Goal: Feedback & Contribution: Contribute content

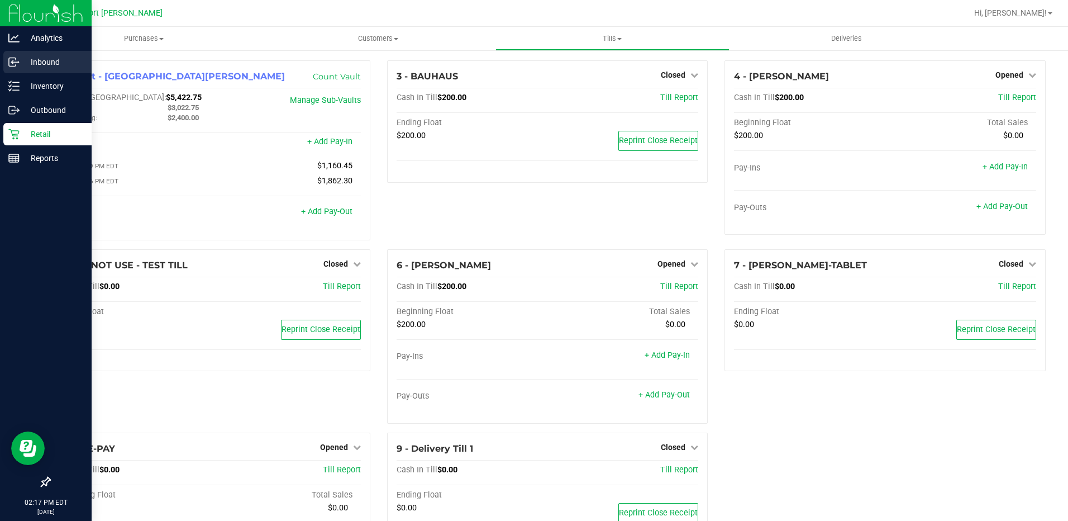
click at [49, 55] on p "Inbound" at bounding box center [53, 61] width 67 height 13
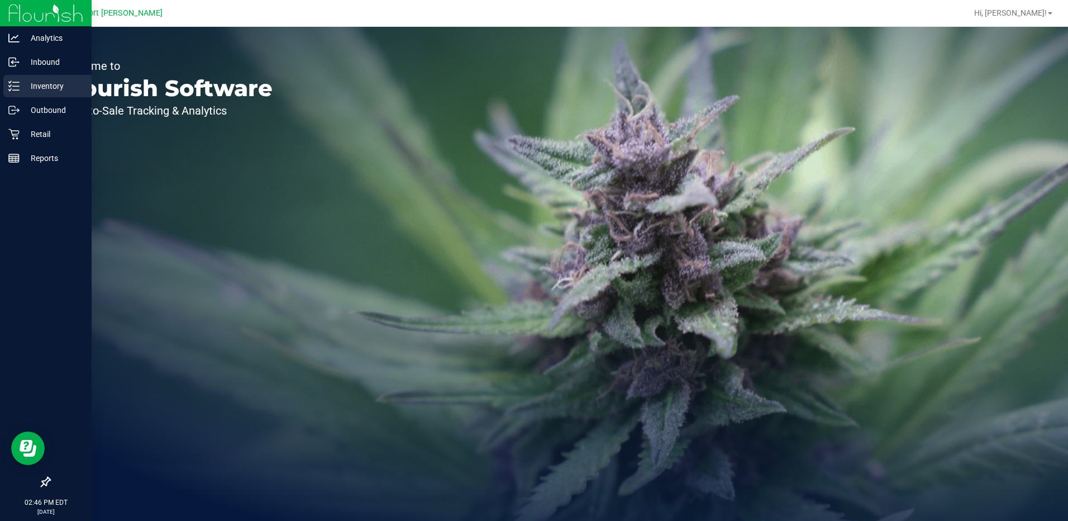
click at [50, 84] on p "Inventory" at bounding box center [53, 85] width 67 height 13
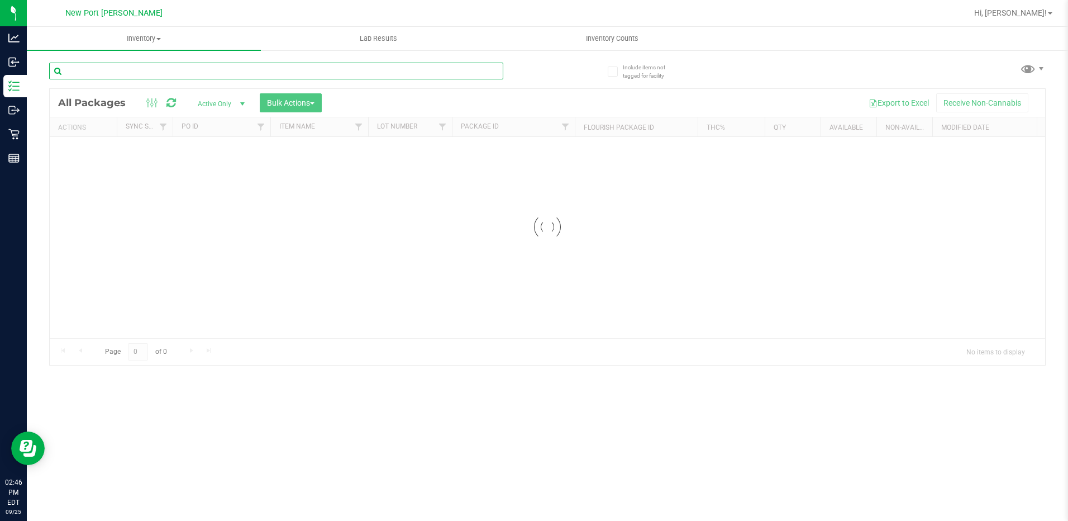
click at [166, 70] on input "text" at bounding box center [276, 71] width 454 height 17
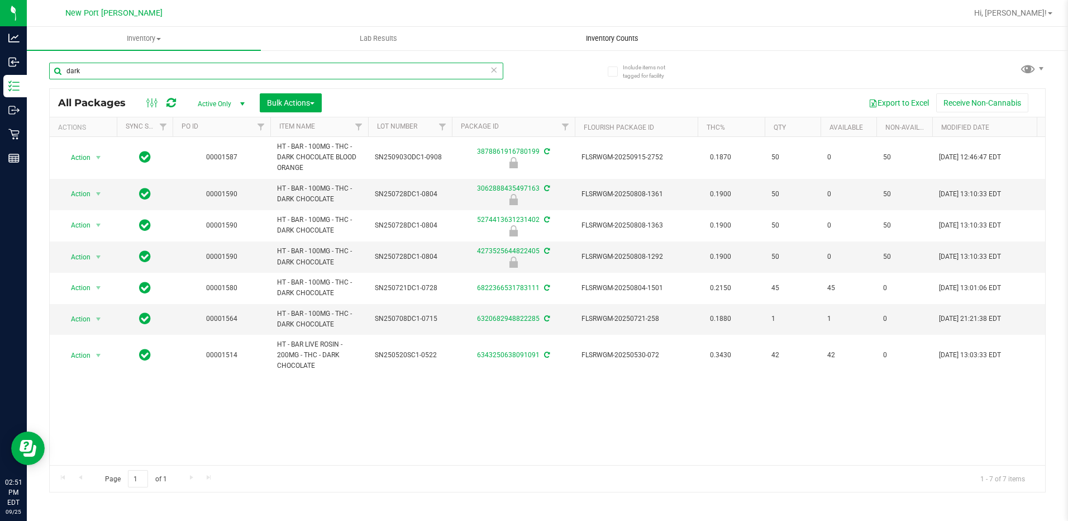
type input "dark"
click at [597, 41] on span "Inventory Counts" at bounding box center [612, 39] width 83 height 10
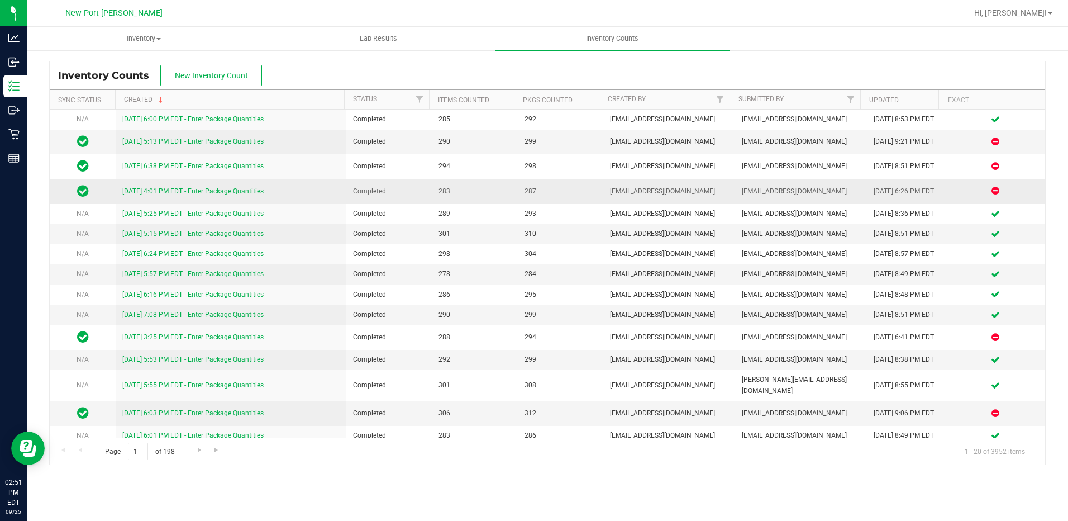
click at [206, 191] on link "9/21/25 4:01 PM EDT - Enter Package Quantities" at bounding box center [192, 191] width 141 height 8
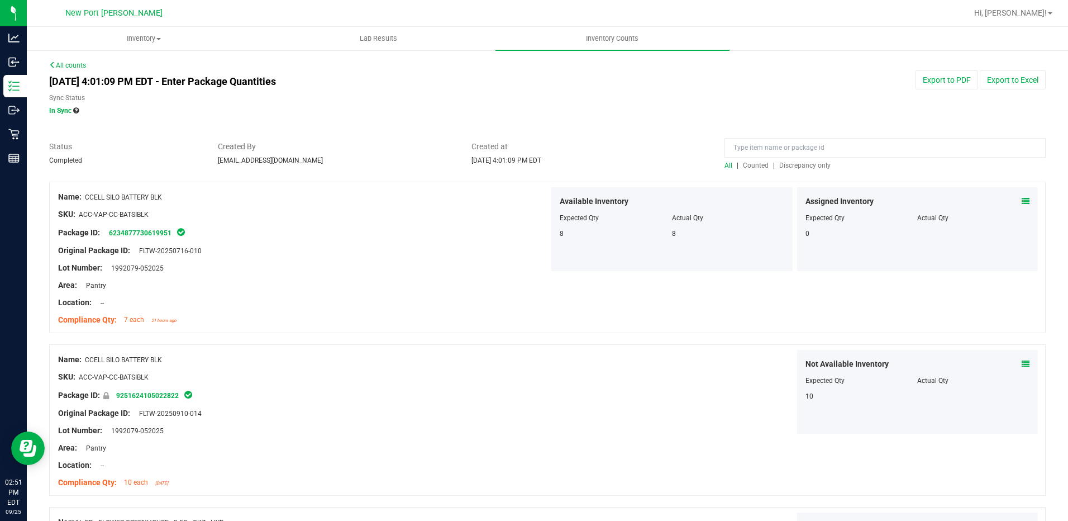
click at [787, 165] on span "Discrepancy only" at bounding box center [804, 165] width 51 height 8
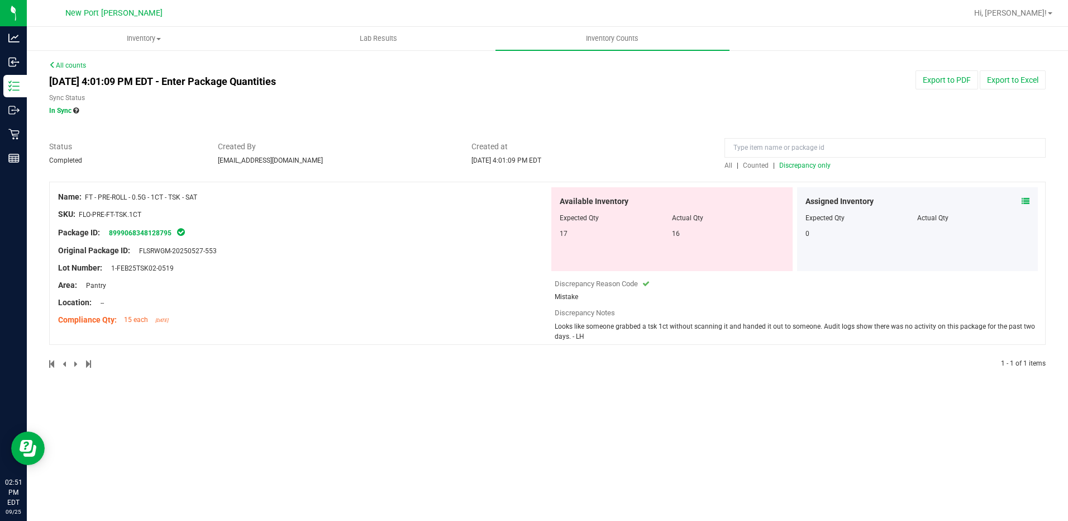
click at [69, 64] on link "All counts" at bounding box center [67, 65] width 37 height 8
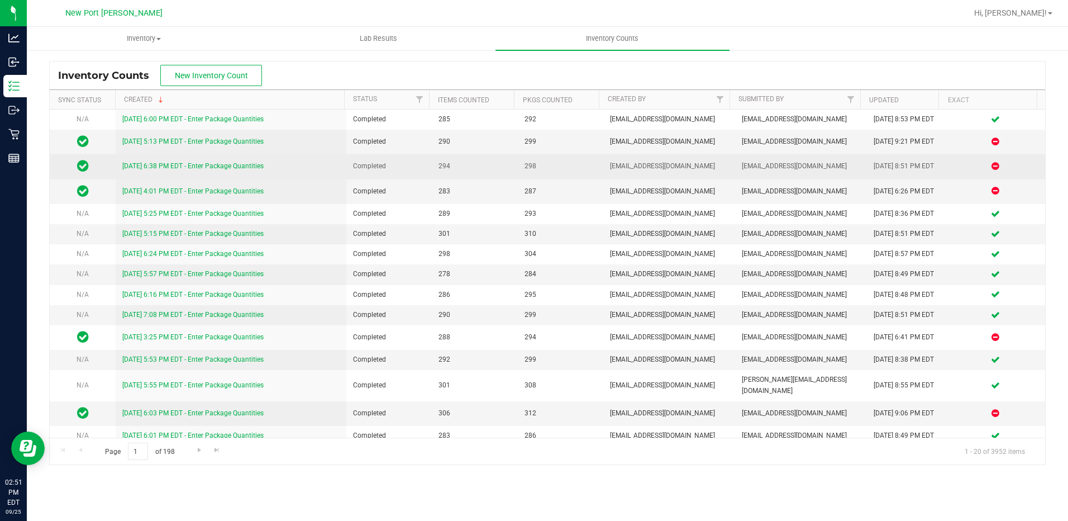
click at [174, 165] on link "9/22/25 6:38 PM EDT - Enter Package Quantities" at bounding box center [192, 166] width 141 height 8
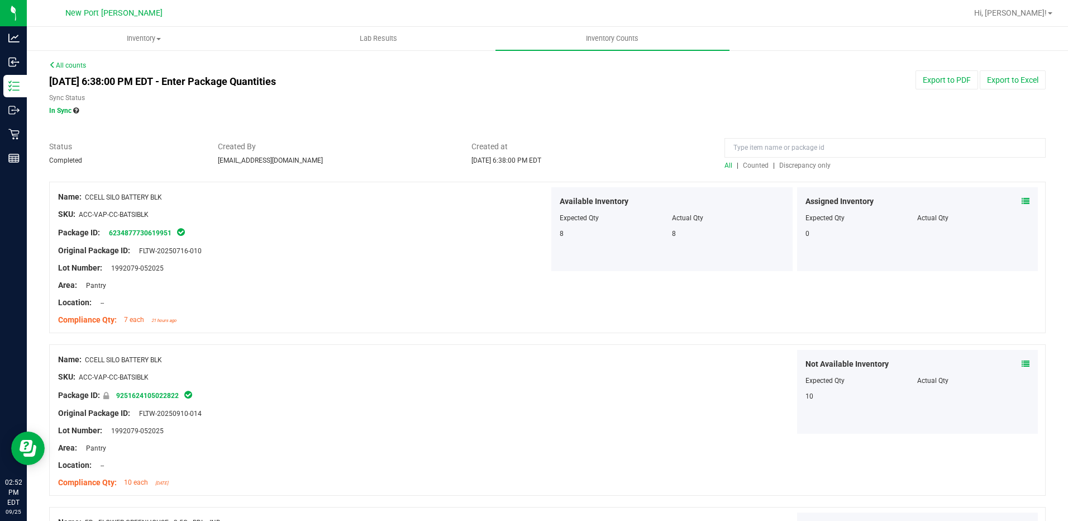
click at [800, 164] on span "Discrepancy only" at bounding box center [804, 165] width 51 height 8
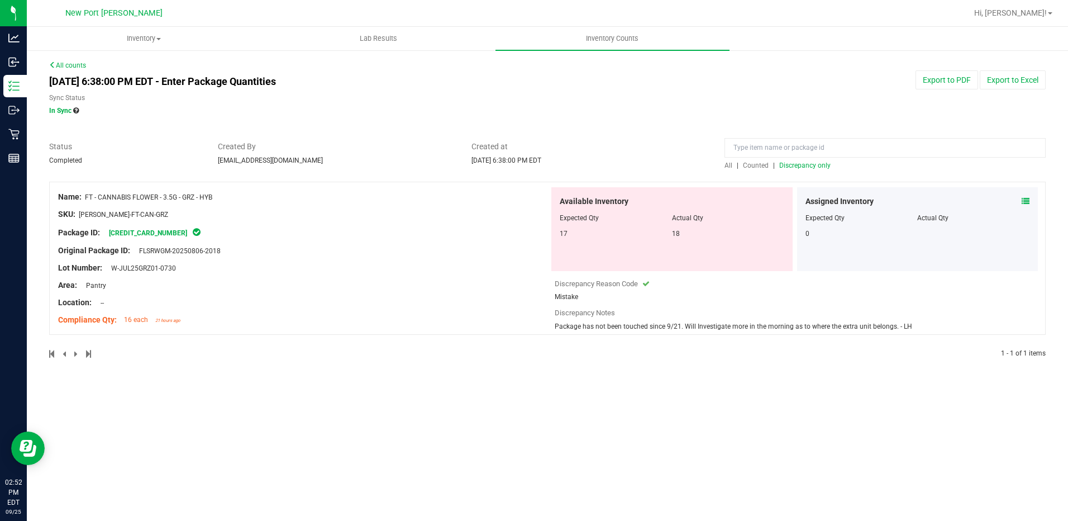
click at [69, 65] on link "All counts" at bounding box center [67, 65] width 37 height 8
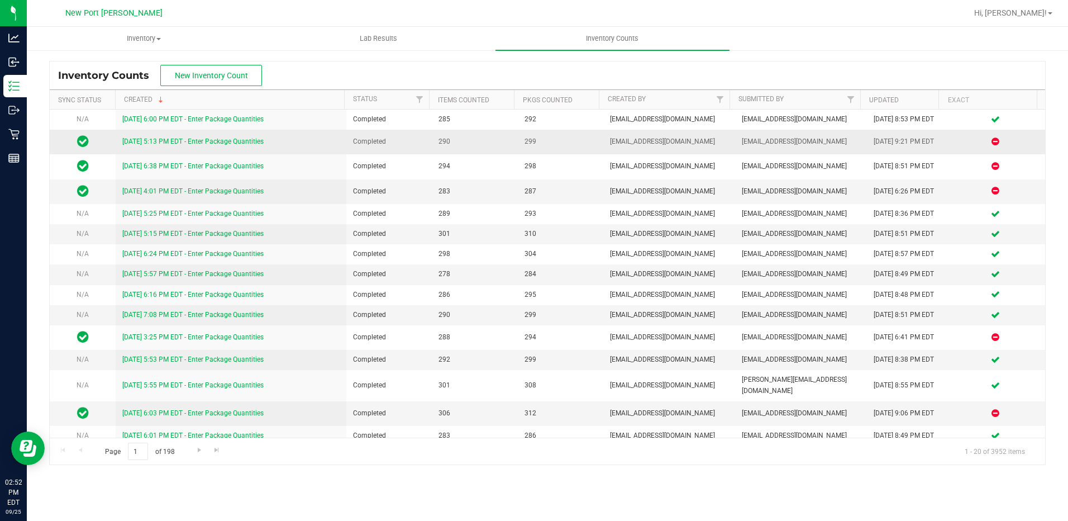
click at [179, 139] on link "9/23/25 5:13 PM EDT - Enter Package Quantities" at bounding box center [192, 141] width 141 height 8
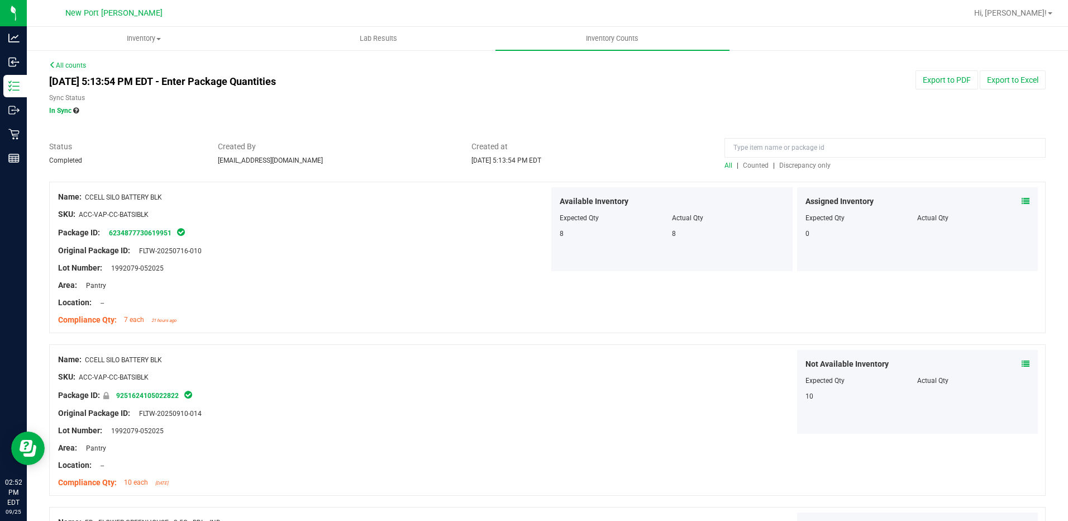
click at [784, 165] on span "Discrepancy only" at bounding box center [804, 165] width 51 height 8
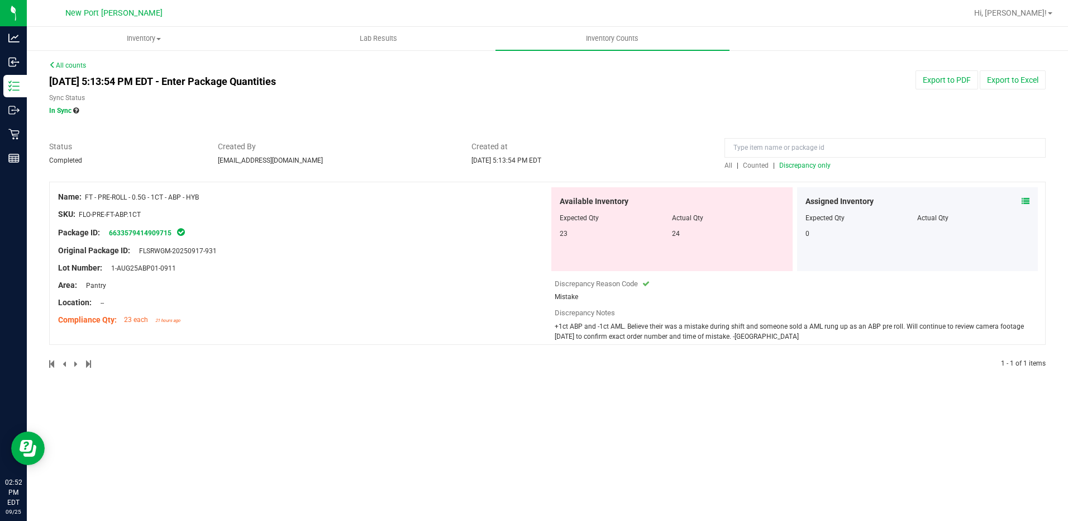
click at [78, 68] on link "All counts" at bounding box center [67, 65] width 37 height 8
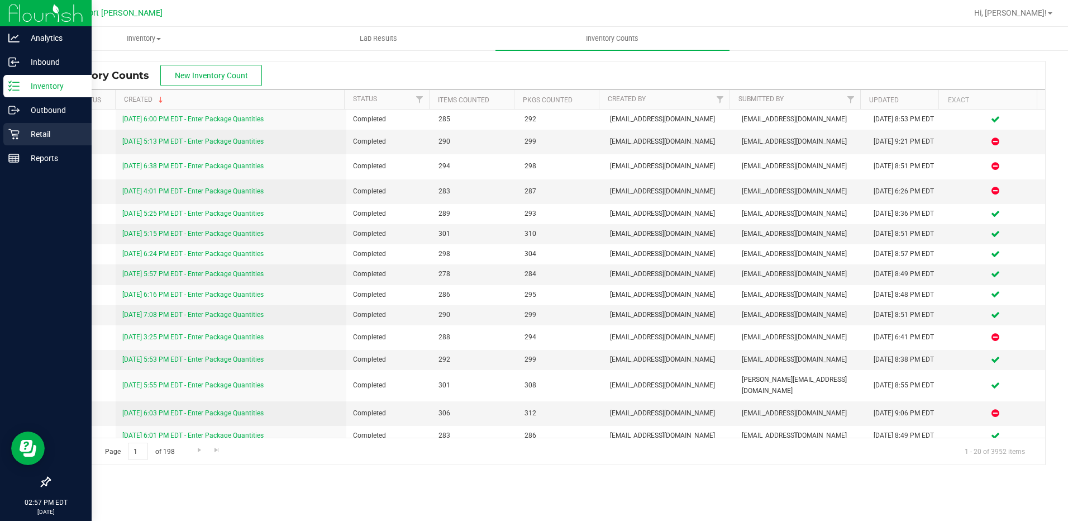
click at [44, 130] on p "Retail" at bounding box center [53, 133] width 67 height 13
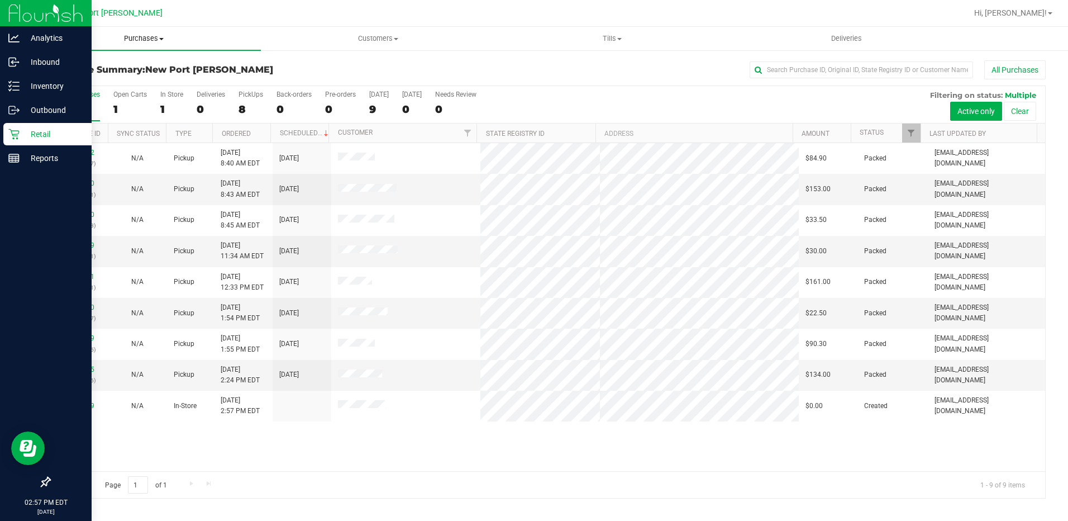
click at [162, 38] on span at bounding box center [161, 39] width 4 height 2
click at [55, 91] on span "All purchases" at bounding box center [66, 93] width 79 height 9
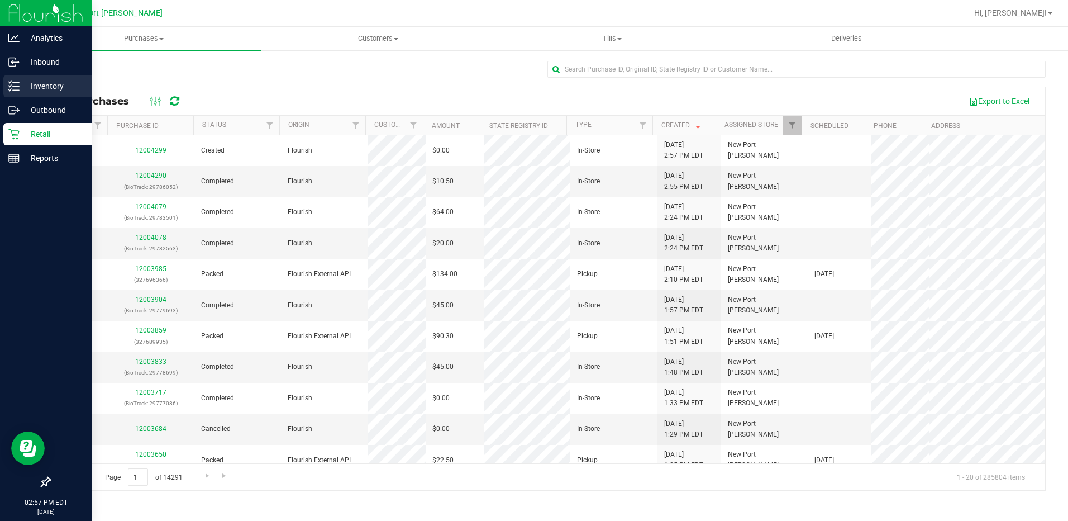
click at [47, 82] on p "Inventory" at bounding box center [53, 85] width 67 height 13
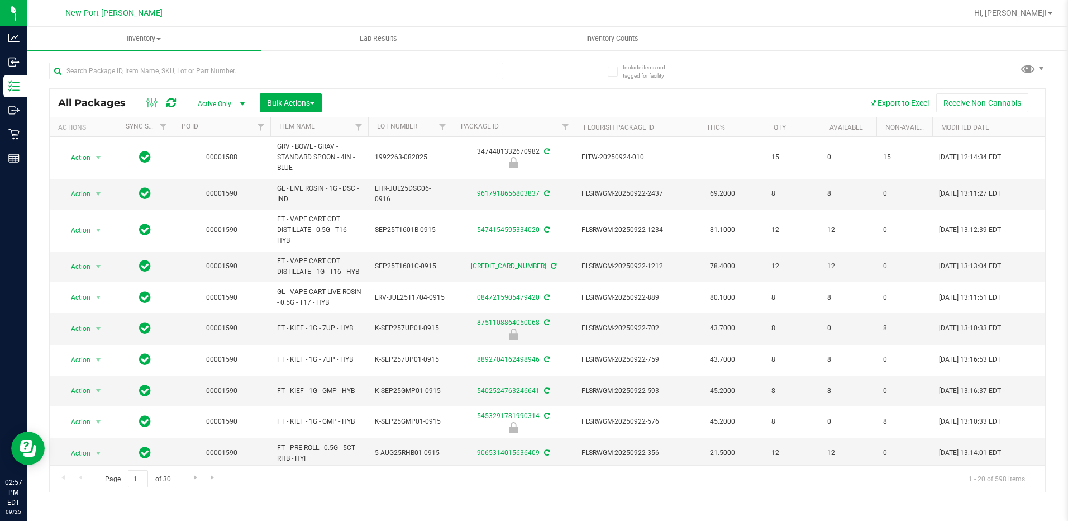
click at [245, 107] on span "select" at bounding box center [242, 103] width 9 height 9
click at [206, 168] on li "All" at bounding box center [218, 171] width 60 height 17
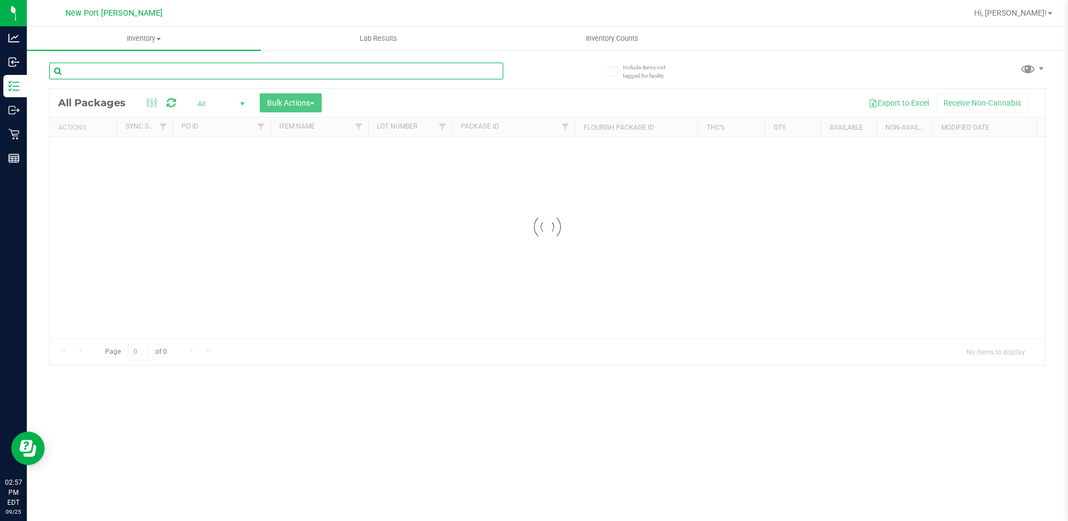
click at [149, 73] on input "text" at bounding box center [276, 71] width 454 height 17
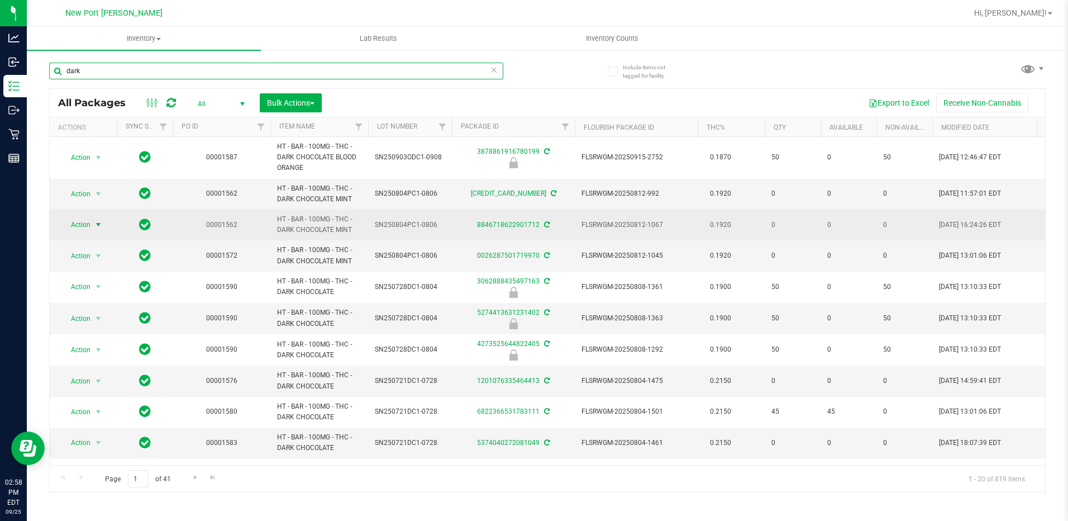
type input "dark"
click at [100, 225] on span "select" at bounding box center [98, 224] width 9 height 9
click at [93, 226] on span "select" at bounding box center [99, 225] width 14 height 16
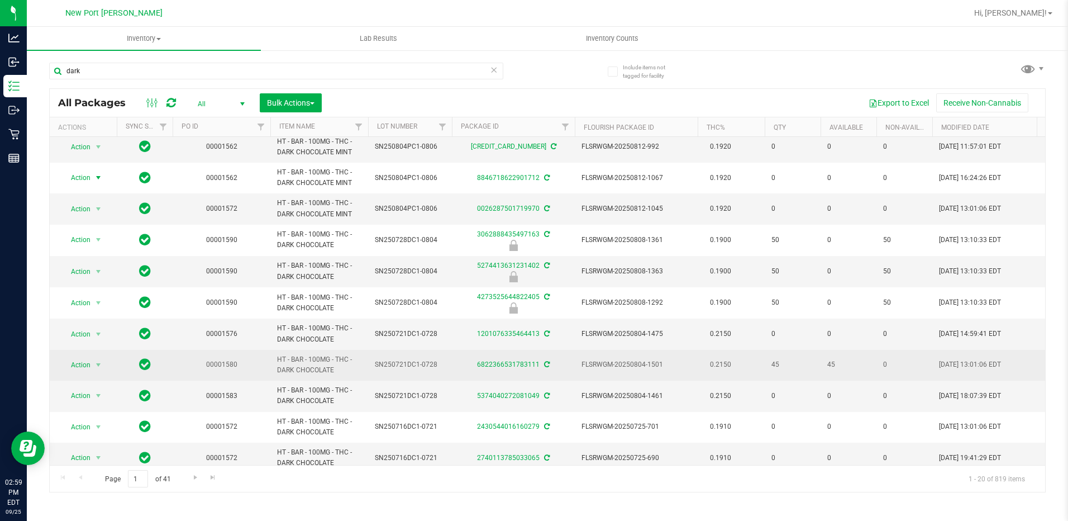
scroll to position [112, 0]
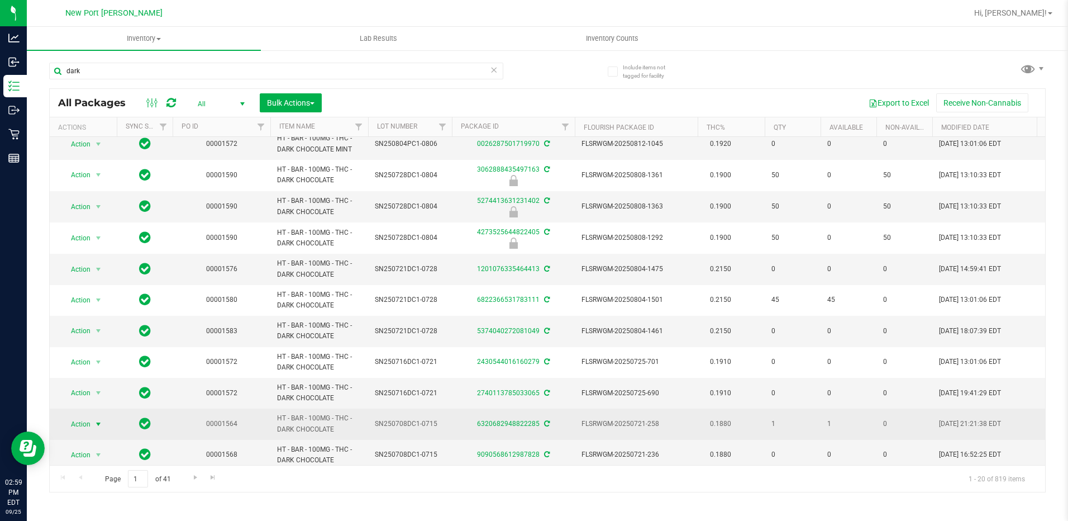
click at [98, 422] on span "select" at bounding box center [98, 424] width 9 height 9
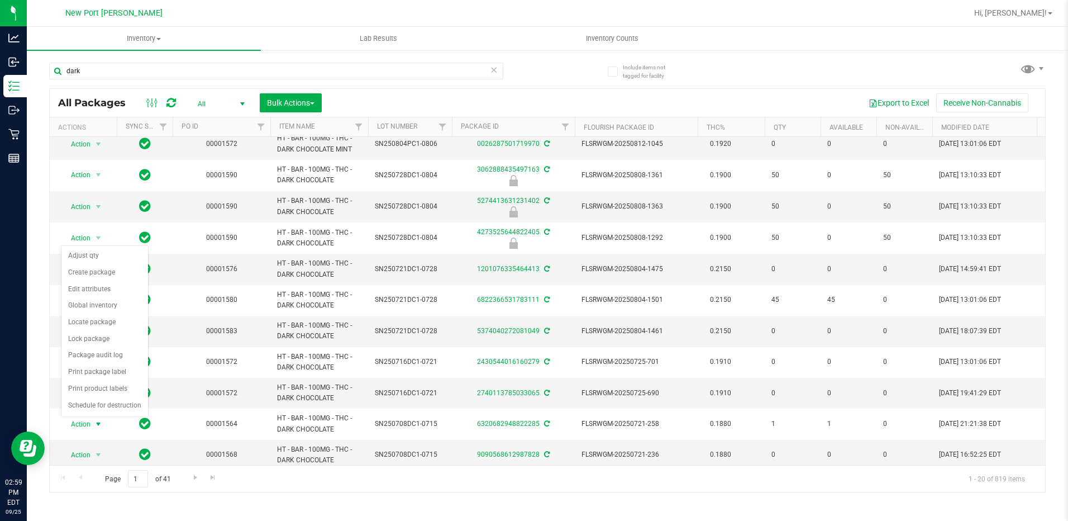
click at [35, 266] on div "Include items not tagged for facility dark All Packages All Active Only Lab Sam…" at bounding box center [547, 219] width 1041 height 341
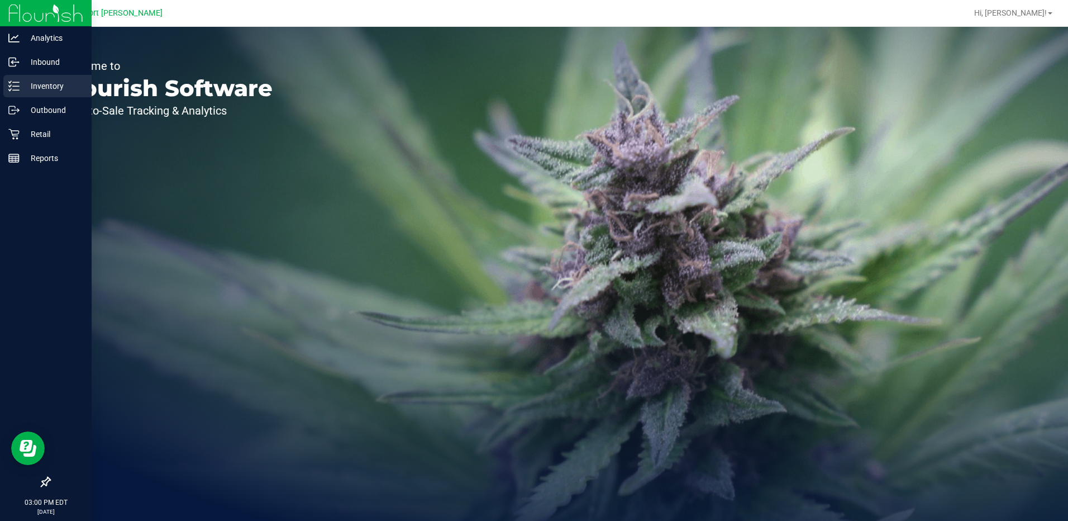
click at [44, 88] on p "Inventory" at bounding box center [53, 85] width 67 height 13
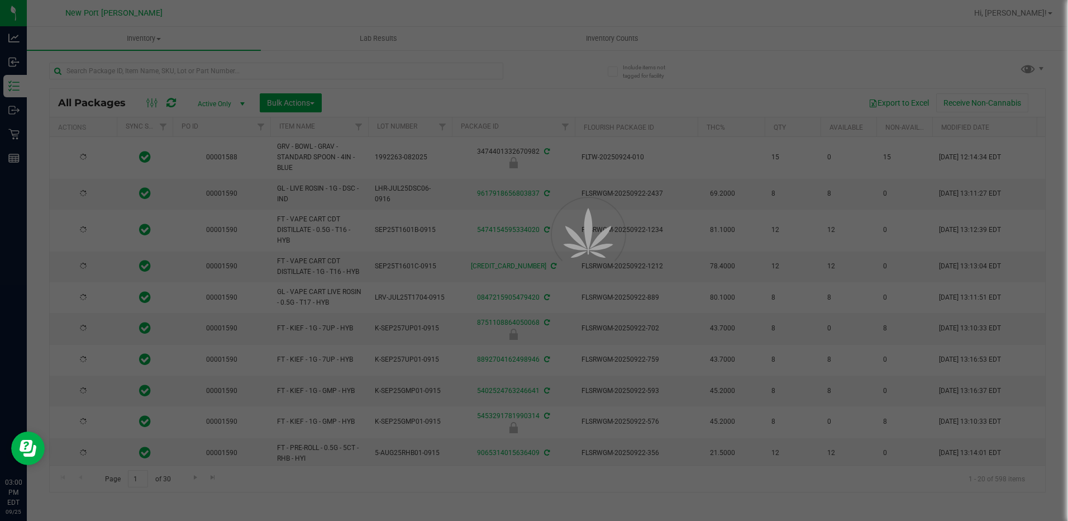
click at [106, 72] on div at bounding box center [534, 260] width 1068 height 521
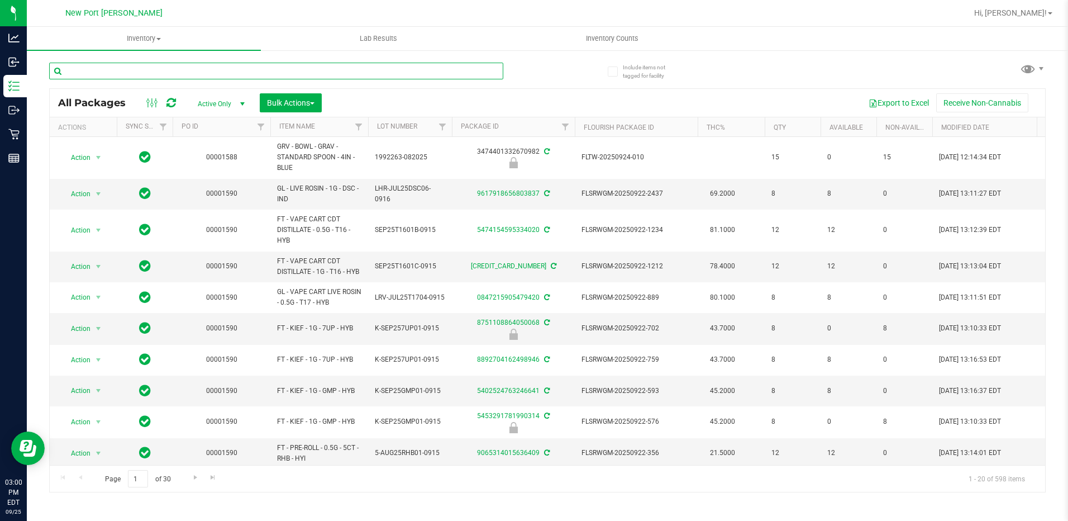
click at [106, 72] on input "text" at bounding box center [276, 71] width 454 height 17
type input "12002164"
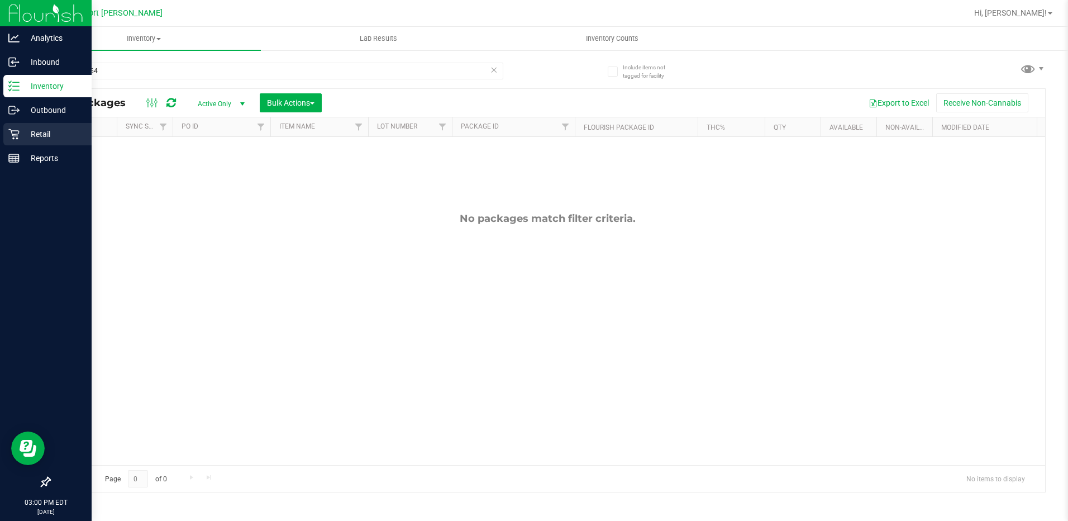
click at [41, 137] on p "Retail" at bounding box center [53, 133] width 67 height 13
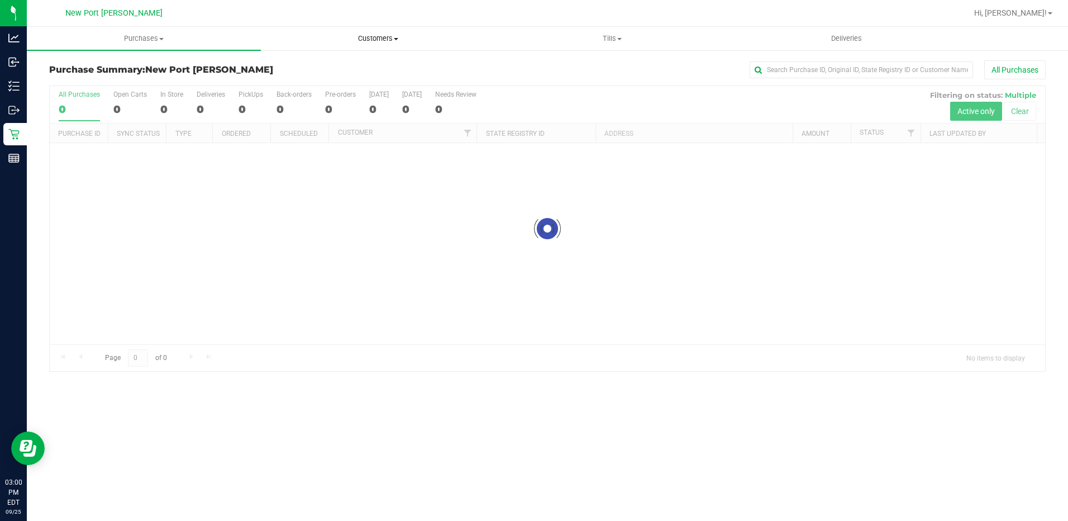
click at [394, 41] on span "Customers" at bounding box center [377, 39] width 233 height 10
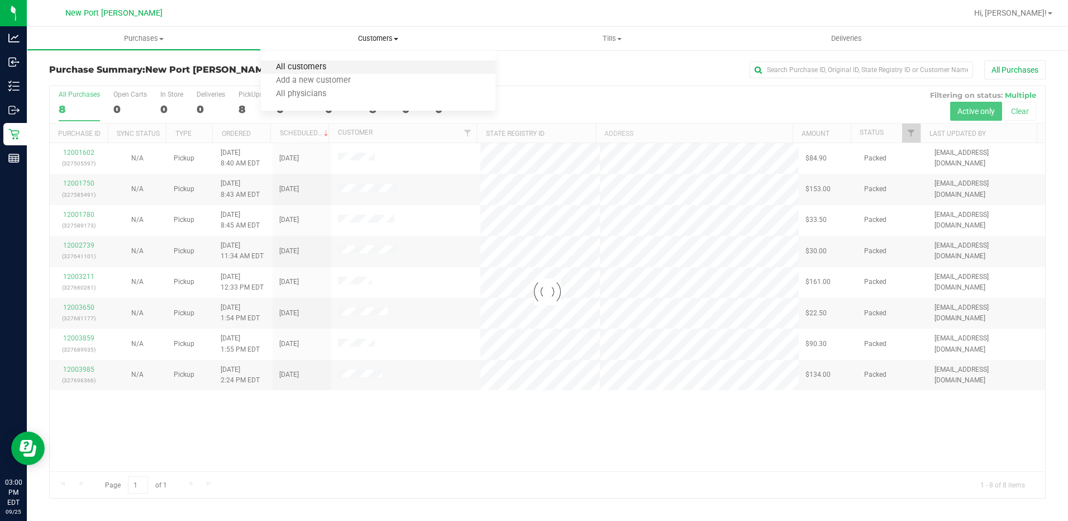
click at [291, 63] on span "All customers" at bounding box center [301, 67] width 80 height 9
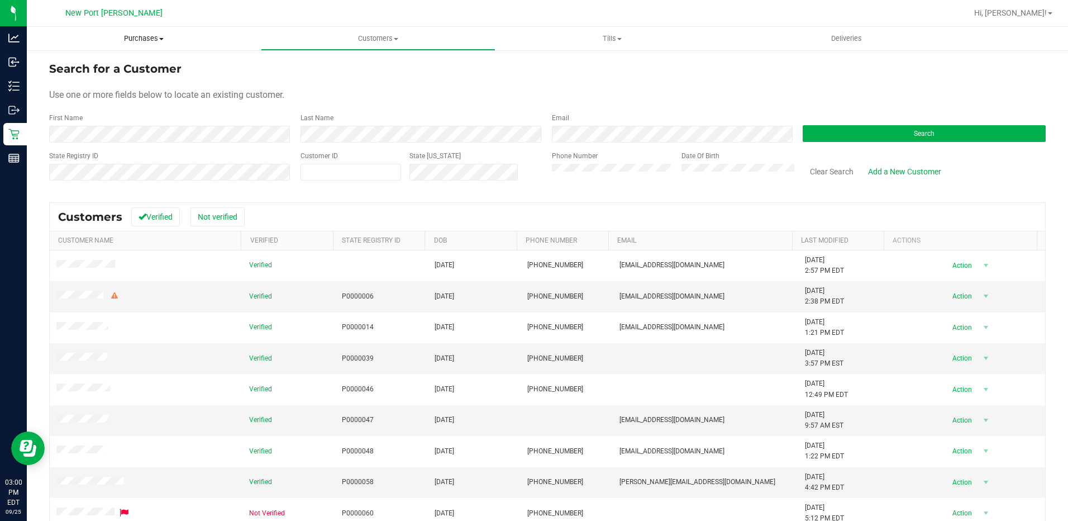
click at [162, 39] on span at bounding box center [161, 39] width 4 height 2
click at [106, 95] on li "All purchases" at bounding box center [144, 94] width 234 height 13
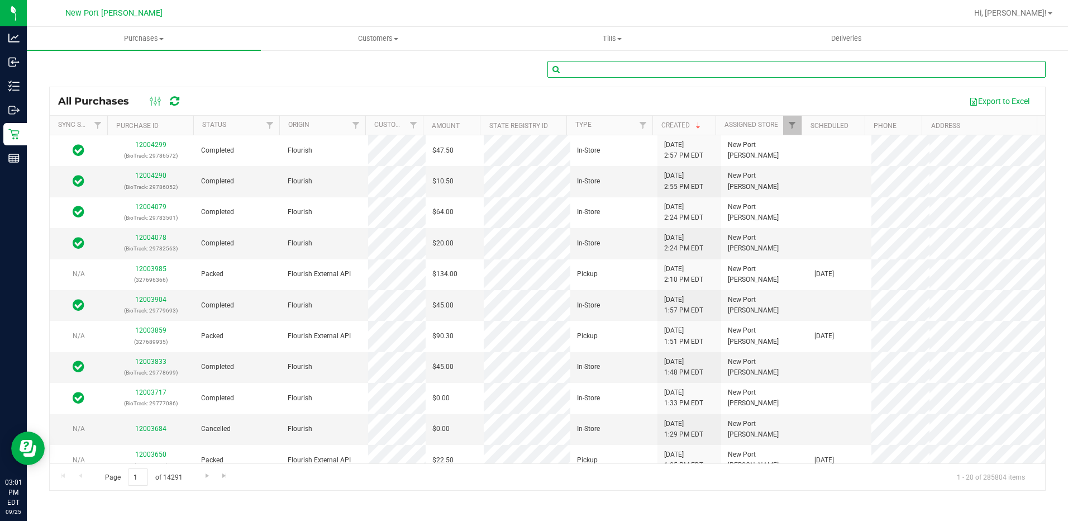
click at [579, 67] on input "text" at bounding box center [797, 69] width 498 height 17
type input "12002164"
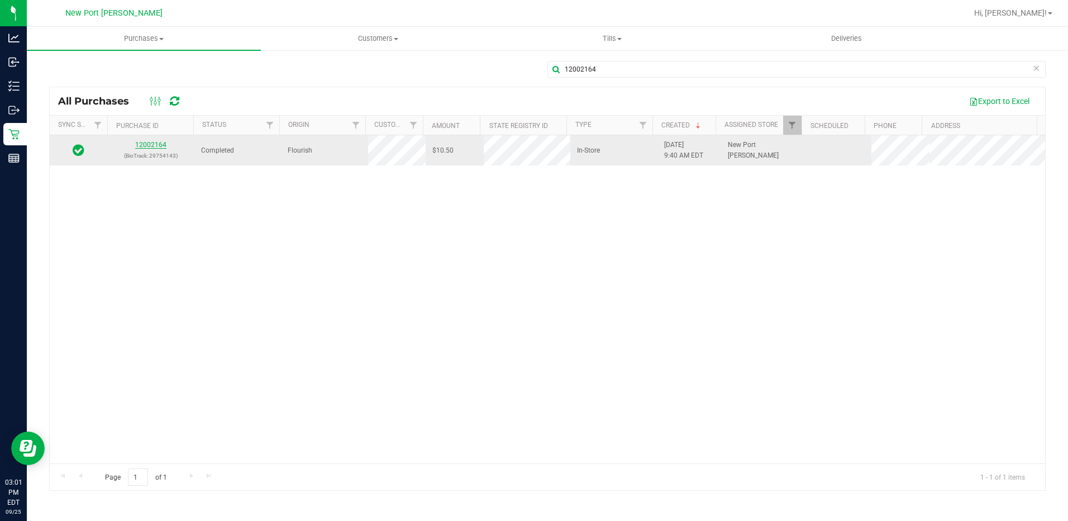
click at [148, 147] on link "12002164" at bounding box center [150, 145] width 31 height 8
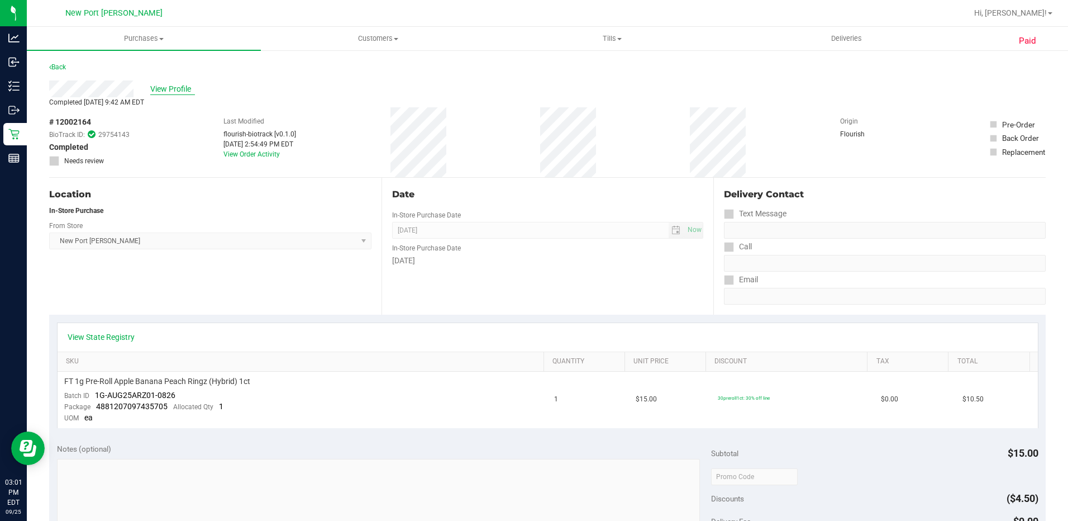
click at [177, 87] on span "View Profile" at bounding box center [172, 89] width 45 height 12
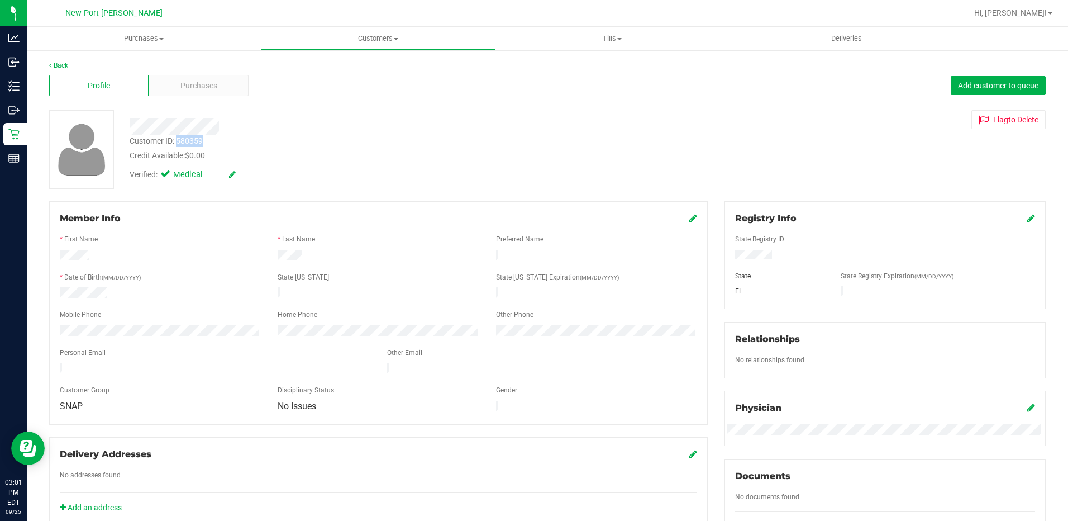
drag, startPoint x: 207, startPoint y: 141, endPoint x: 176, endPoint y: 139, distance: 30.8
click at [176, 139] on div "Customer ID: 580359 Credit Available: $0.00" at bounding box center [374, 148] width 507 height 26
drag, startPoint x: 176, startPoint y: 139, endPoint x: 183, endPoint y: 140, distance: 6.8
copy div "580359"
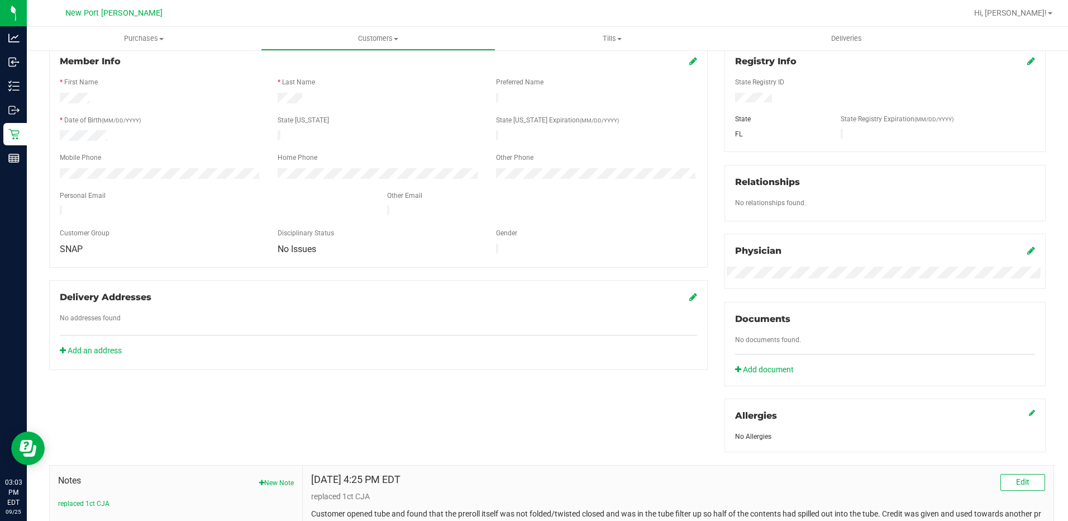
scroll to position [287, 0]
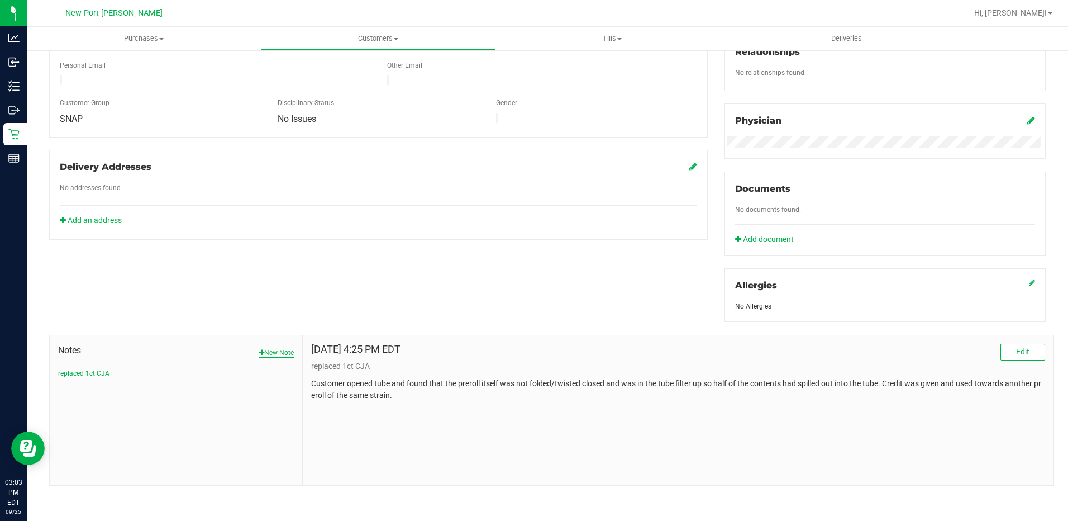
click at [278, 351] on button "New Note" at bounding box center [276, 353] width 35 height 10
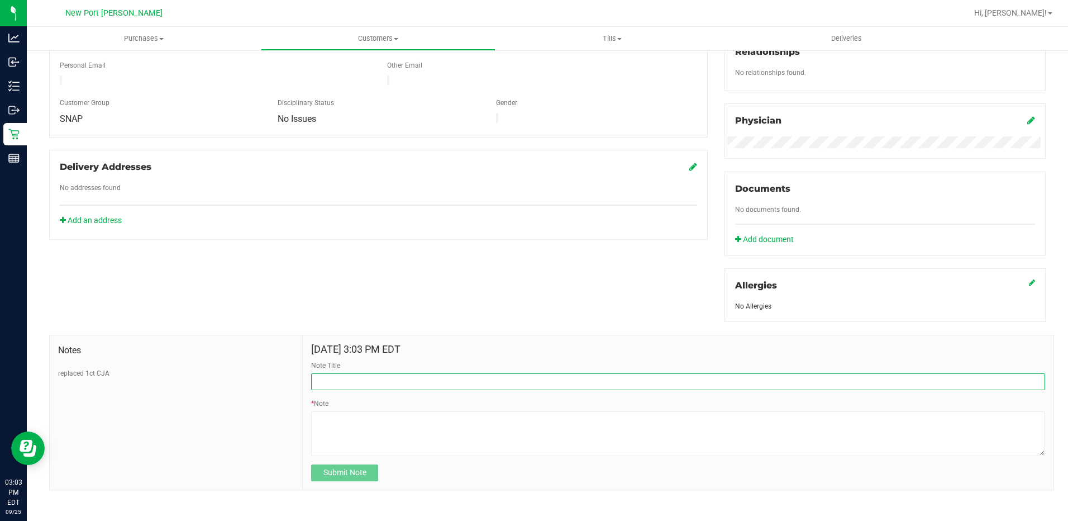
click at [380, 382] on input "Note Title" at bounding box center [678, 381] width 734 height 17
type input "Replaced 1g 1ct ARZ"
click at [368, 414] on textarea "* Note" at bounding box center [678, 433] width 734 height 45
click at [342, 418] on textarea "* Note" at bounding box center [678, 433] width 734 height 45
type textarea "Patient took pre-roll out of container & the flower fell out. Replaced with sam…"
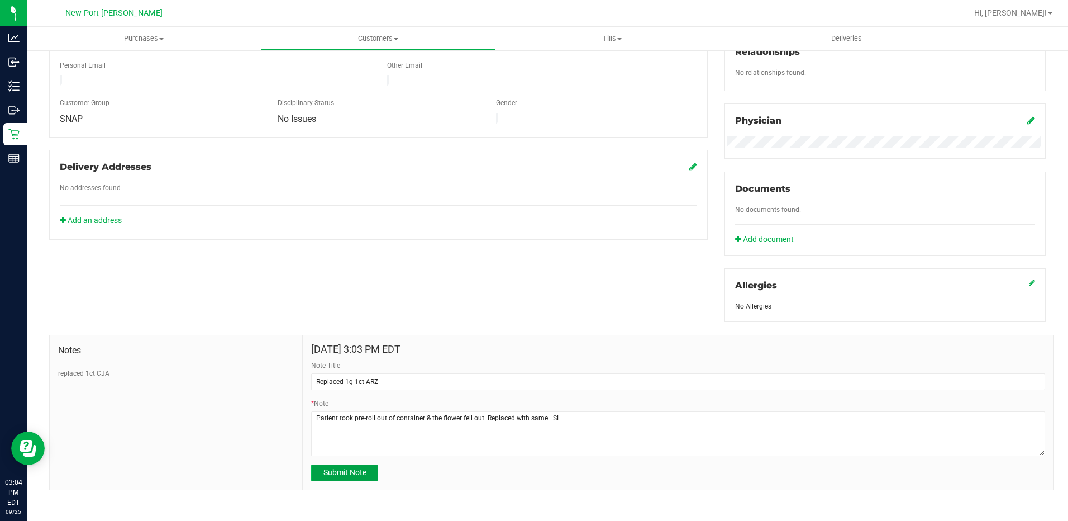
click at [346, 476] on span "Submit Note" at bounding box center [345, 472] width 43 height 9
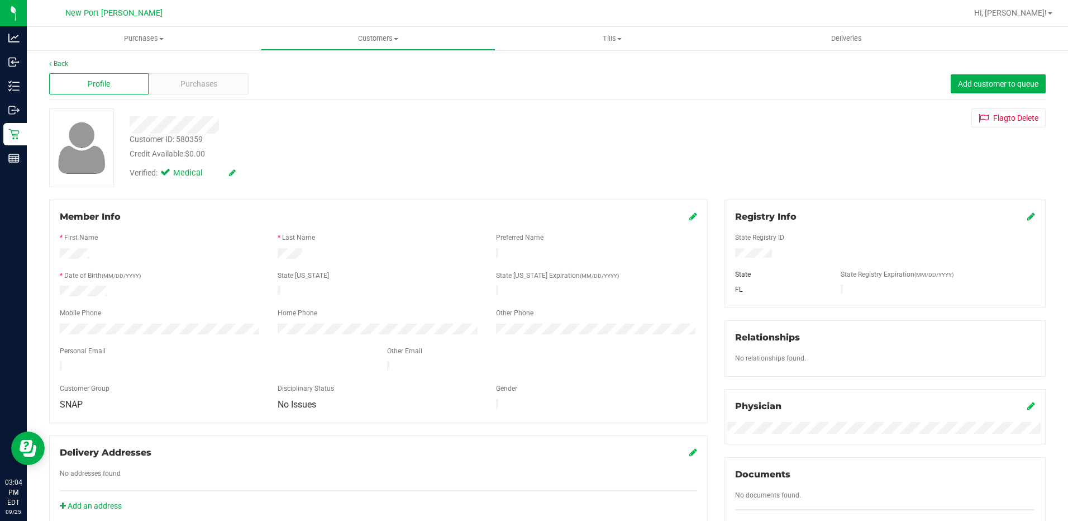
scroll to position [0, 0]
